Goal: Task Accomplishment & Management: Manage account settings

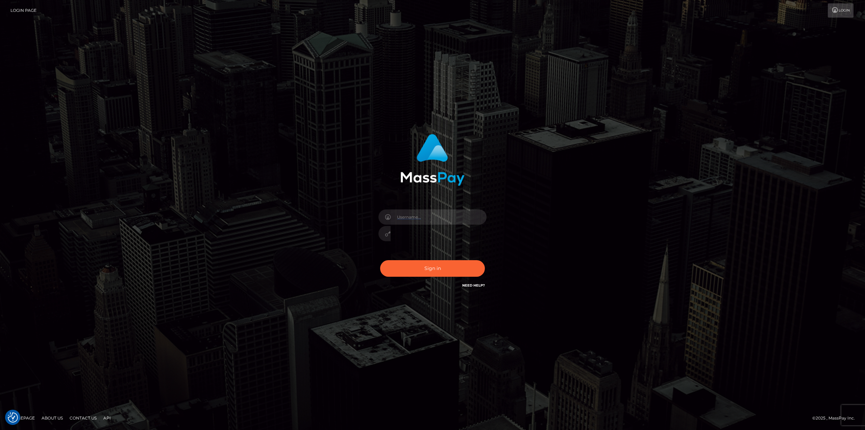
type input "gmjobin"
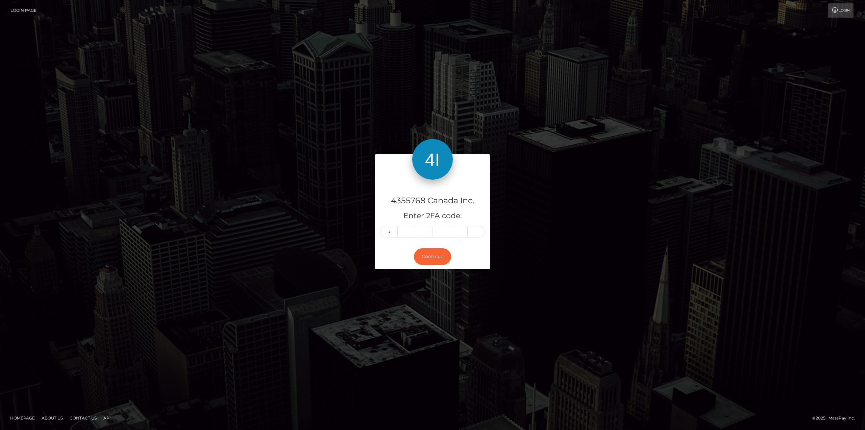
type input "4"
type input "8"
type input "3"
type input "8"
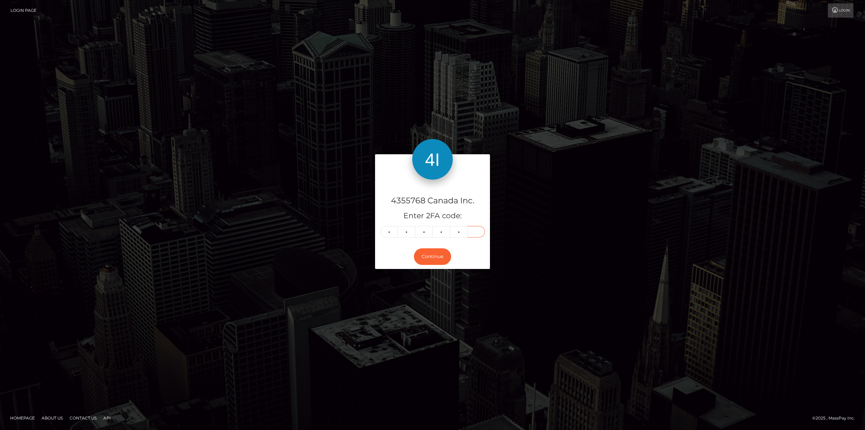
type input "2"
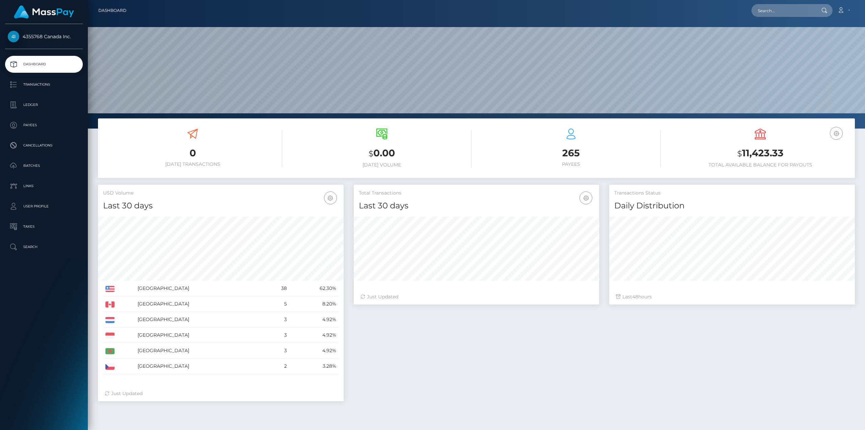
scroll to position [120, 245]
